Goal: Information Seeking & Learning: Learn about a topic

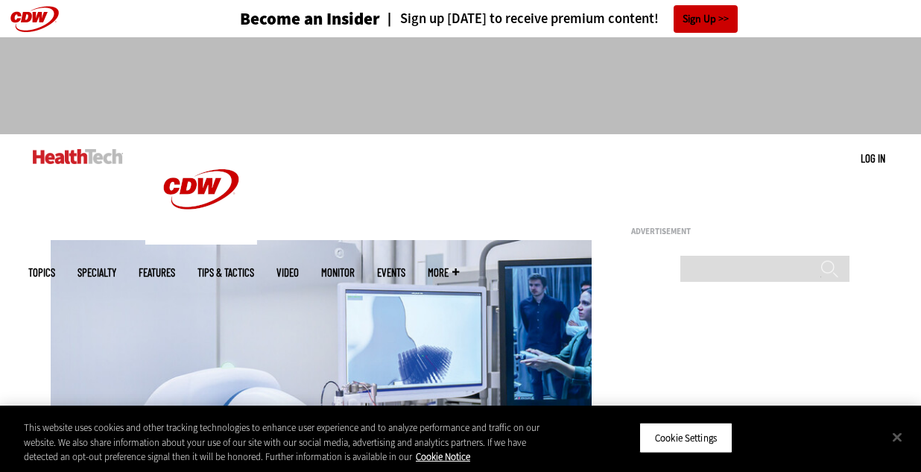
click at [716, 248] on div "Search ******" at bounding box center [762, 268] width 179 height 41
click at [722, 256] on input "Search" at bounding box center [765, 269] width 169 height 26
type input "**********"
click at [821, 259] on input "******" at bounding box center [830, 274] width 18 height 30
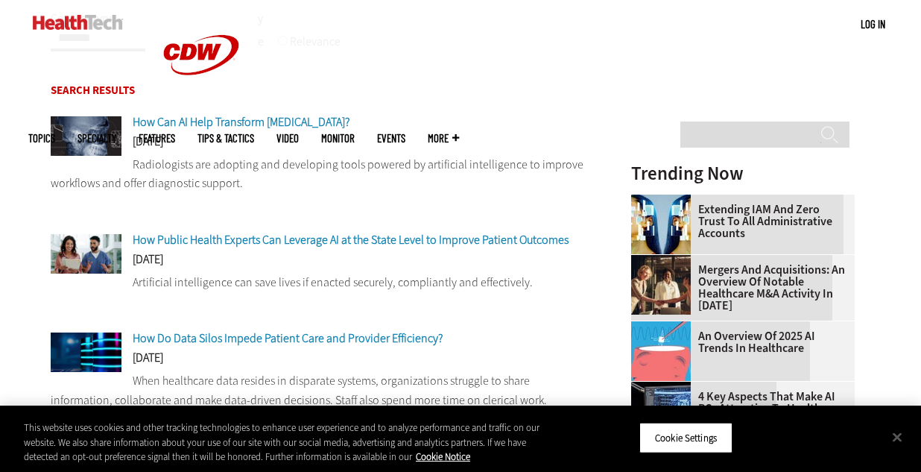
scroll to position [312, 0]
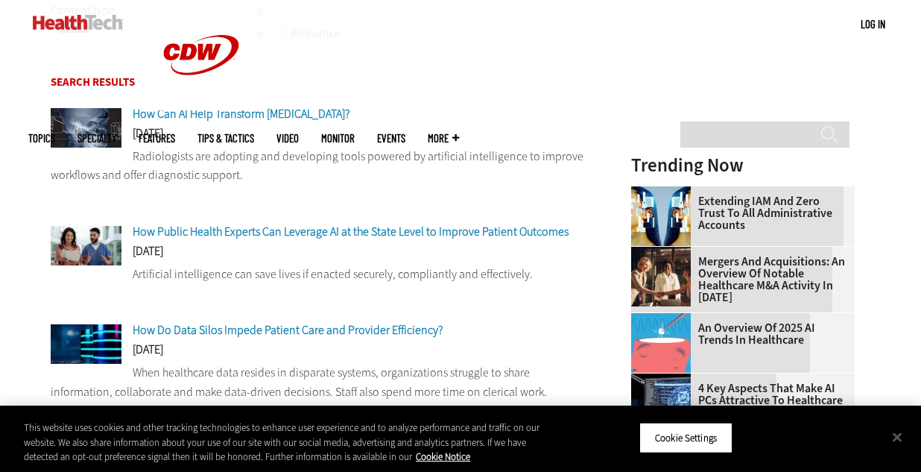
click at [187, 234] on span "How Public Health Experts Can Leverage AI at the State Level to Improve Patient…" at bounding box center [351, 232] width 436 height 16
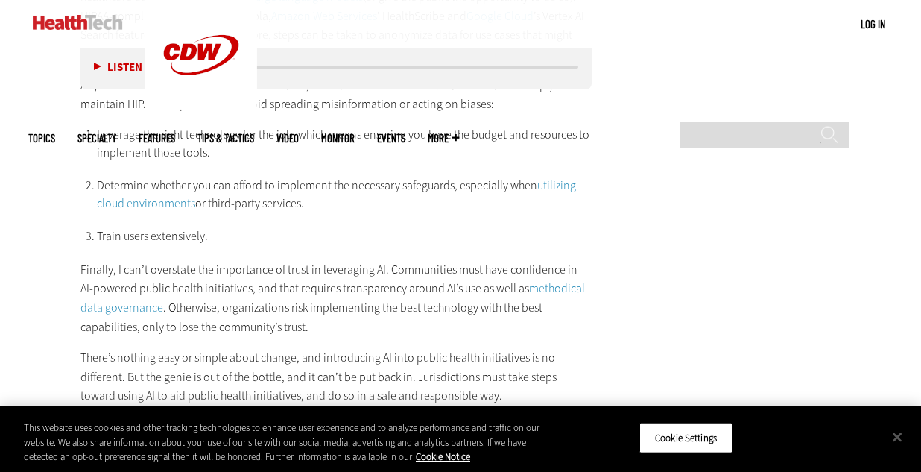
scroll to position [2021, 0]
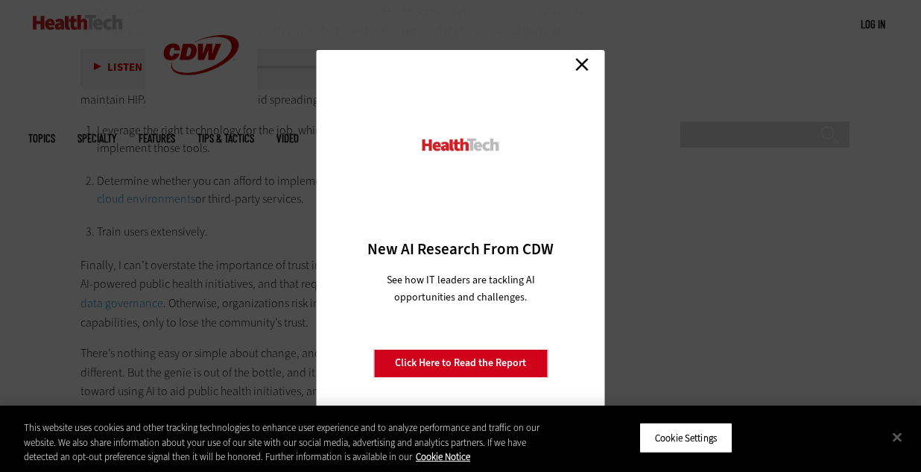
click at [582, 63] on link "Close" at bounding box center [582, 65] width 22 height 22
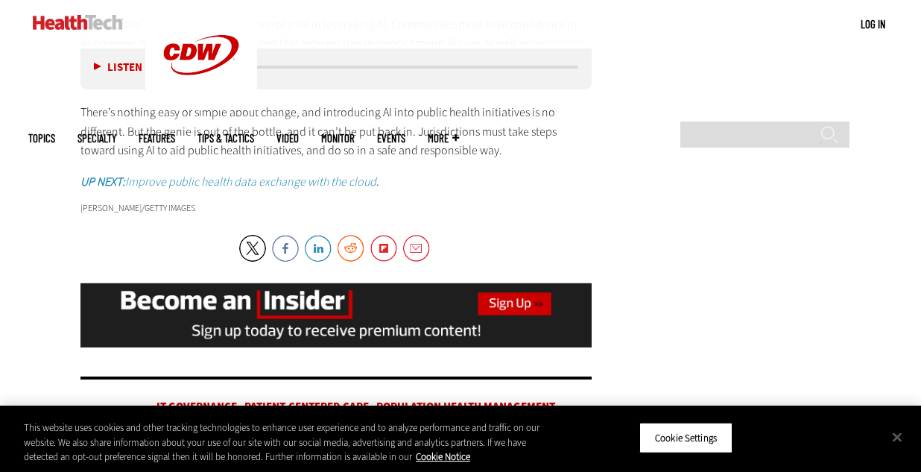
scroll to position [2305, 0]
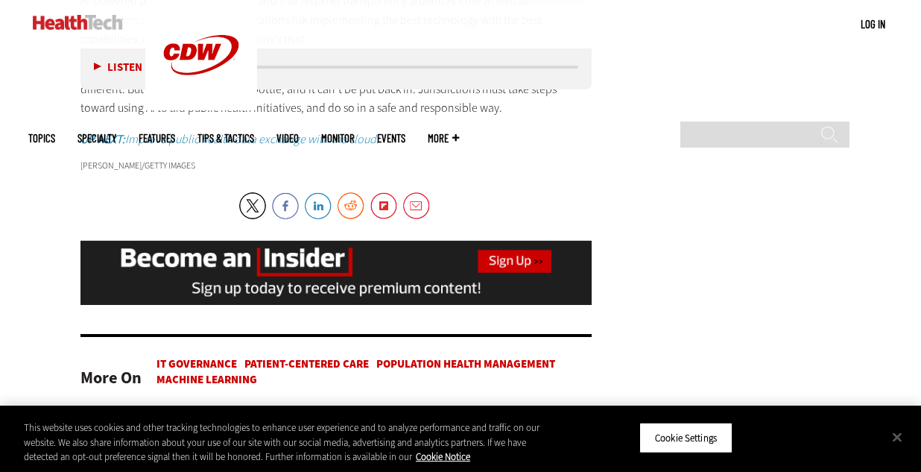
click at [372, 131] on em "UP NEXT: Improve public health data exchange with the cloud" at bounding box center [229, 139] width 296 height 16
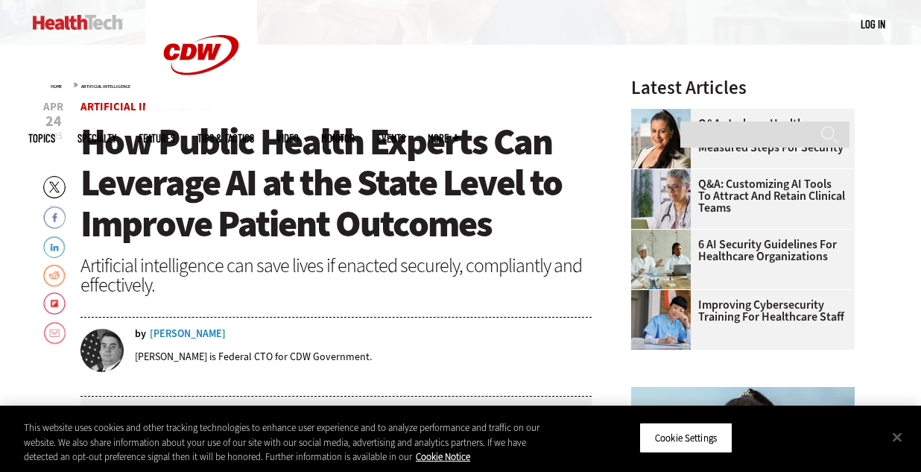
scroll to position [419, 0]
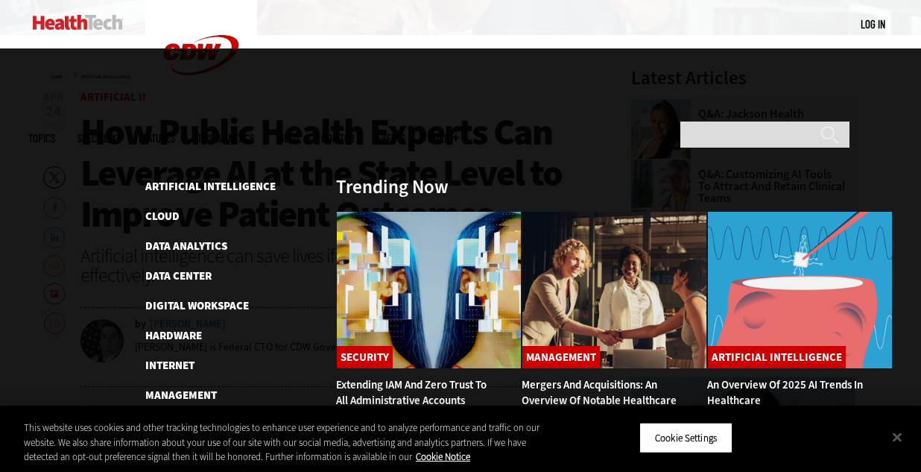
click at [152, 447] on link "Patient-Centered Care" at bounding box center [207, 454] width 124 height 15
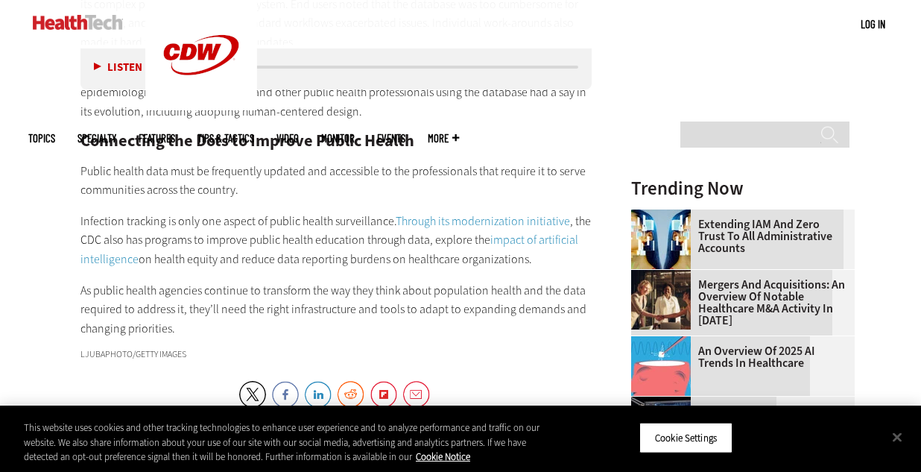
scroll to position [1846, 0]
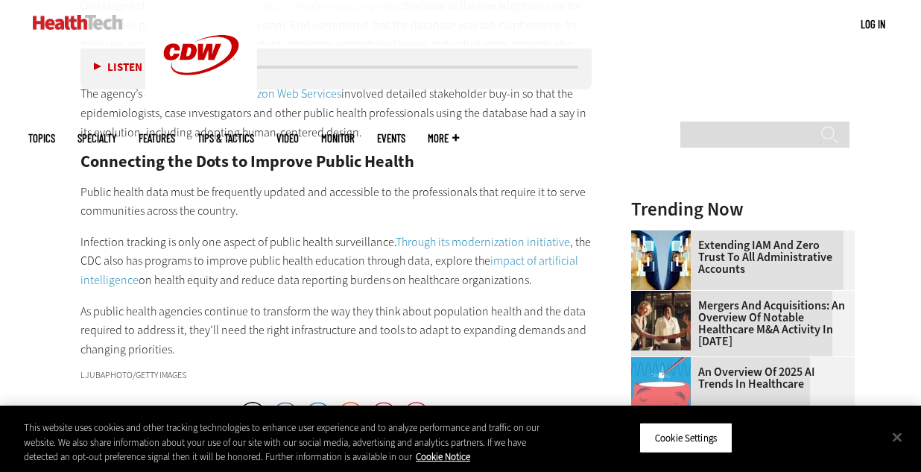
click at [479, 234] on link "Through its modernization initiative" at bounding box center [483, 242] width 174 height 16
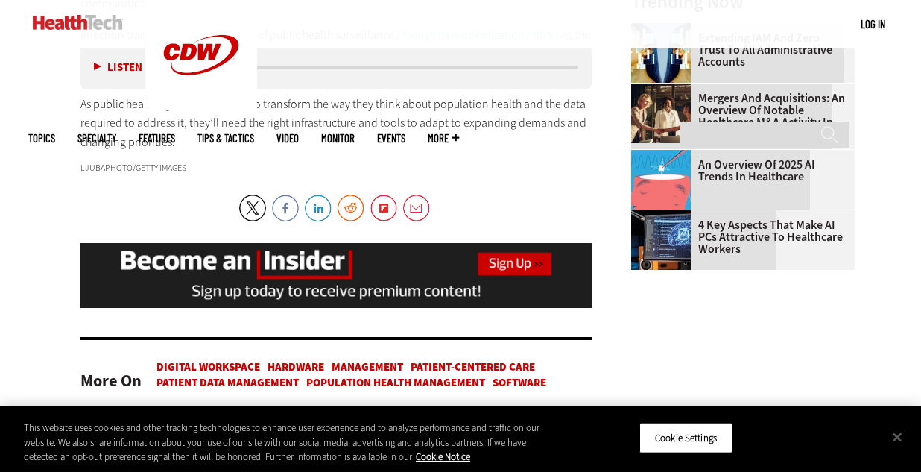
scroll to position [2057, 0]
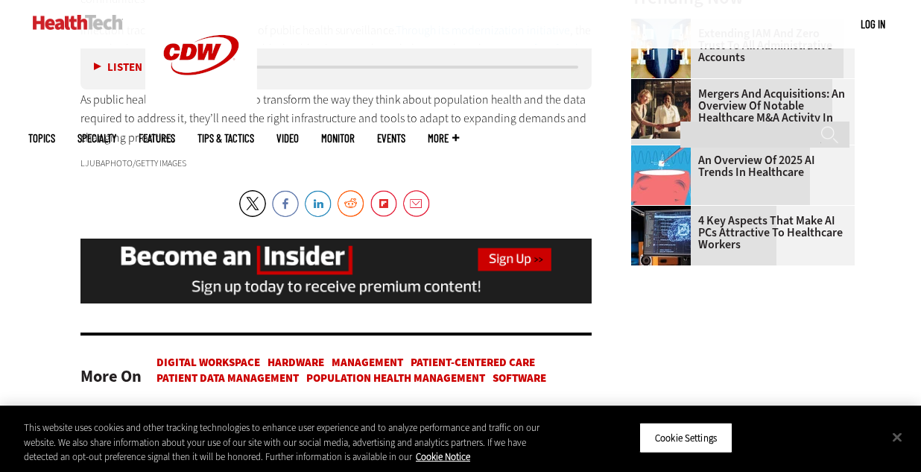
click at [486, 355] on link "Patient-Centered Care" at bounding box center [473, 362] width 124 height 15
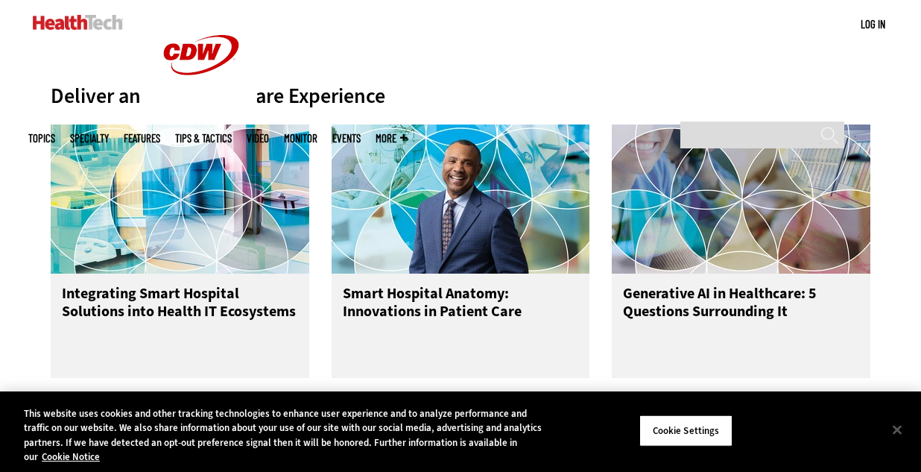
scroll to position [599, 0]
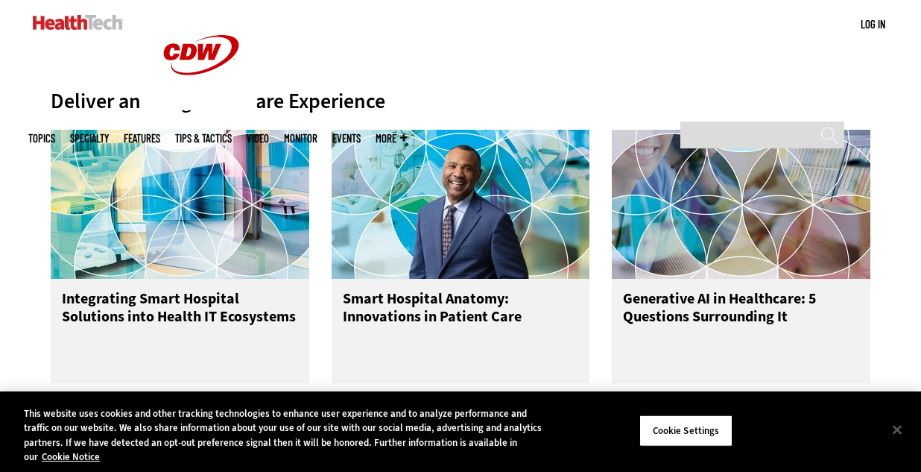
drag, startPoint x: 923, startPoint y: 35, endPoint x: 915, endPoint y: 105, distance: 70.5
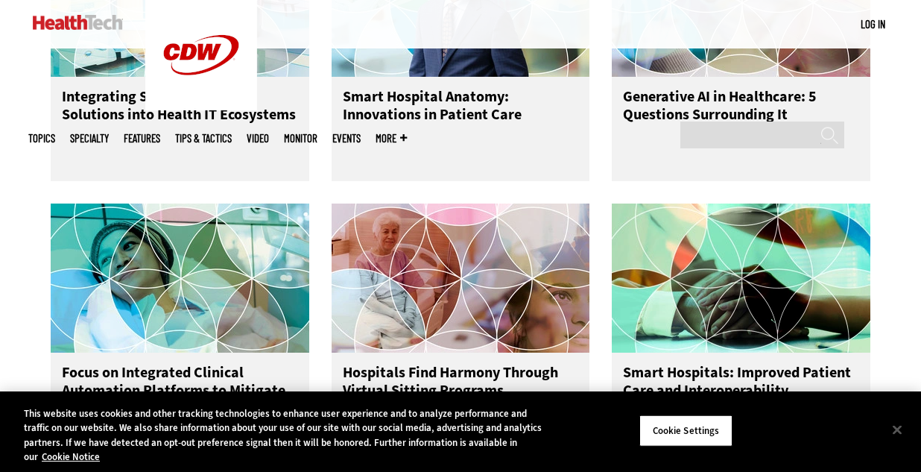
scroll to position [816, 0]
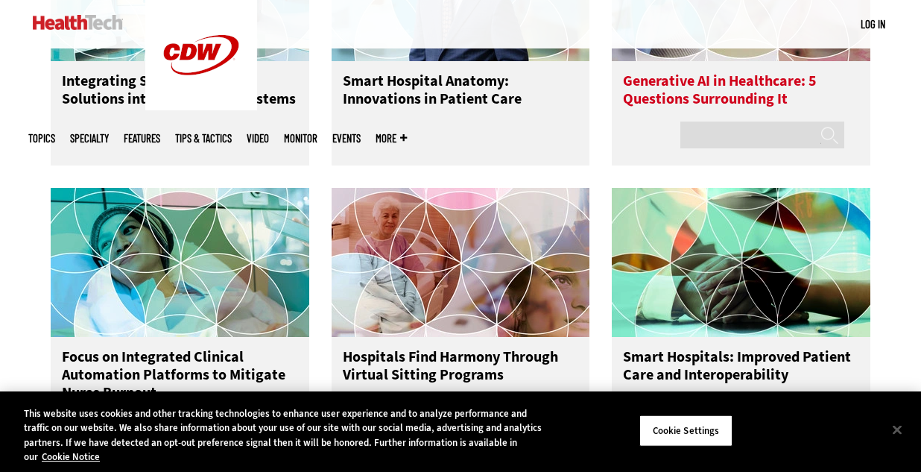
click at [712, 83] on h3 "Generative AI in Healthcare: 5 Questions Surrounding It" at bounding box center [741, 102] width 236 height 60
click at [713, 83] on h3 "Generative AI in Healthcare: 5 Questions Surrounding It" at bounding box center [741, 102] width 236 height 60
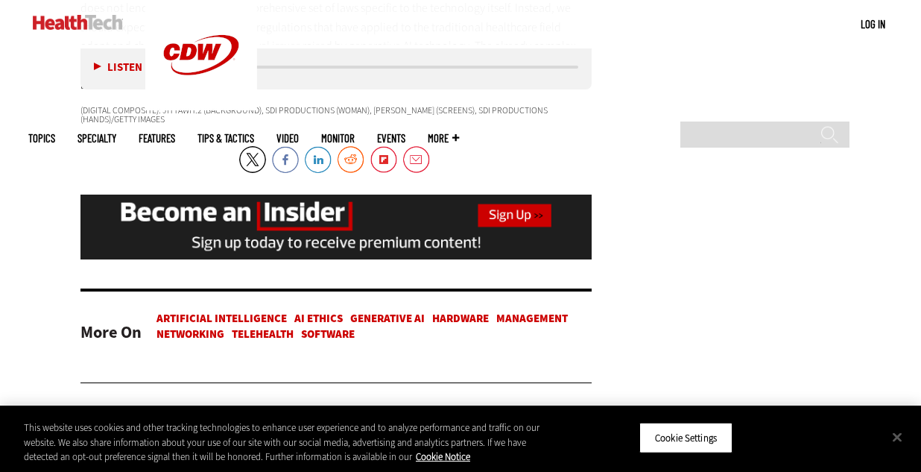
scroll to position [3025, 0]
